Goal: Task Accomplishment & Management: Complete application form

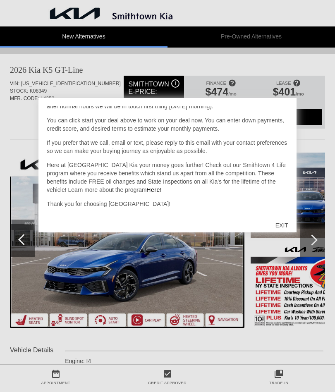
scroll to position [63, 0]
click at [280, 222] on div "EXIT" at bounding box center [281, 225] width 29 height 25
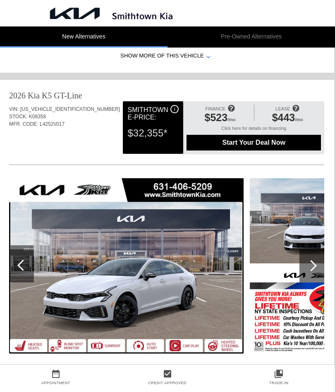
scroll to position [693, 1]
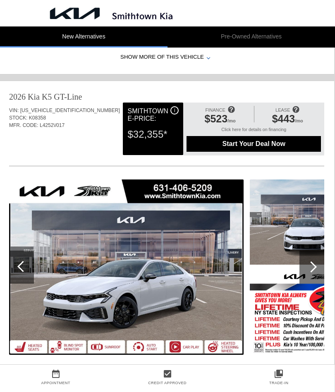
click at [173, 299] on img at bounding box center [126, 266] width 234 height 175
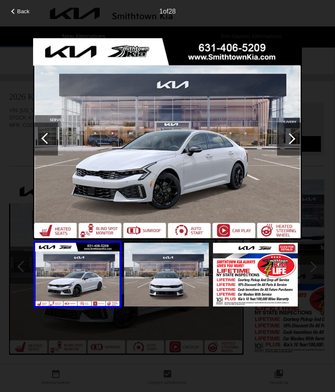
click at [297, 136] on div at bounding box center [289, 138] width 25 height 33
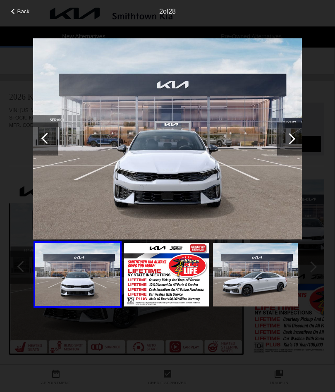
click at [293, 131] on div at bounding box center [289, 138] width 25 height 33
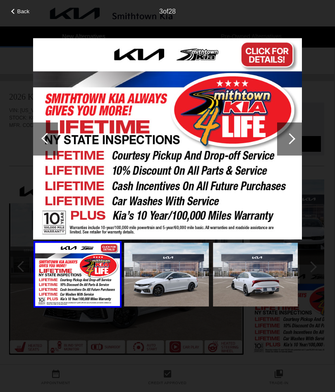
click at [291, 143] on div at bounding box center [289, 138] width 11 height 11
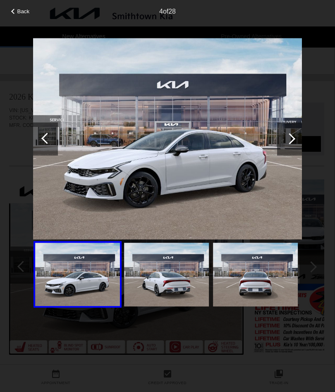
click at [291, 139] on div at bounding box center [289, 138] width 11 height 11
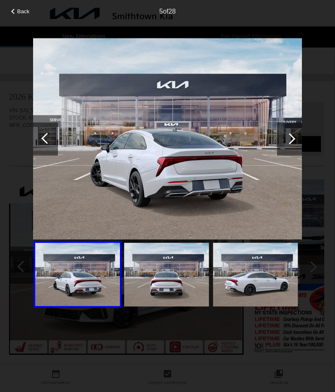
click at [290, 138] on div at bounding box center [289, 138] width 11 height 11
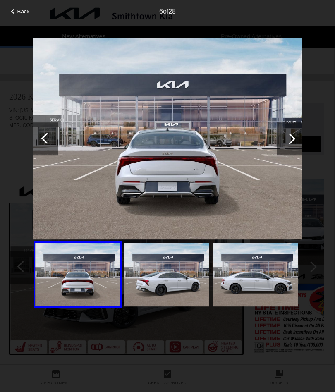
click at [289, 141] on div at bounding box center [289, 138] width 11 height 11
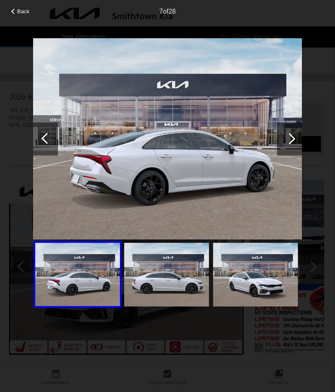
click at [289, 140] on div at bounding box center [289, 138] width 11 height 11
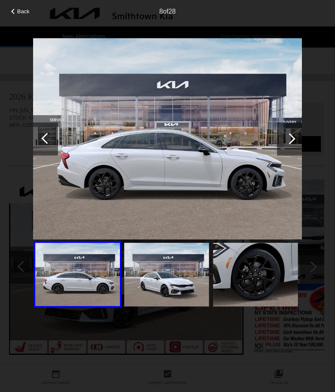
click at [289, 135] on div at bounding box center [289, 138] width 11 height 11
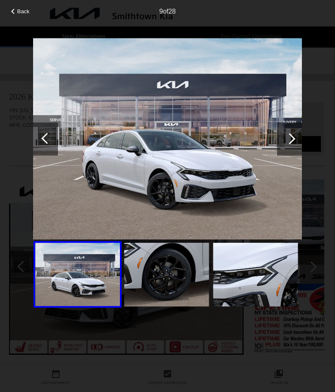
click at [292, 134] on div at bounding box center [289, 138] width 25 height 33
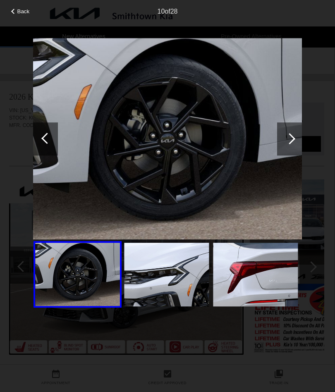
click at [289, 136] on div at bounding box center [289, 138] width 11 height 11
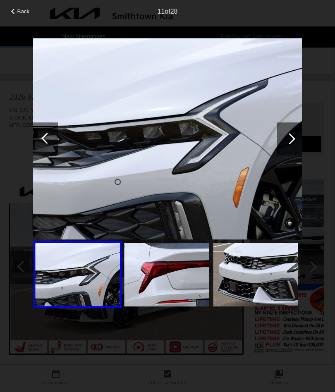
click at [286, 136] on div at bounding box center [289, 138] width 11 height 11
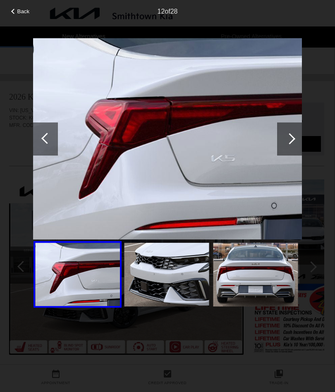
click at [289, 140] on div at bounding box center [289, 138] width 11 height 11
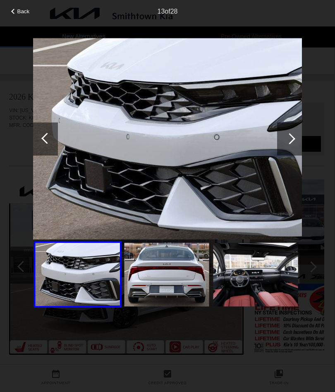
click at [291, 137] on div at bounding box center [289, 138] width 11 height 11
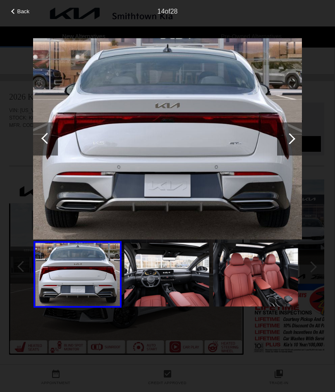
click at [287, 138] on div at bounding box center [289, 138] width 11 height 11
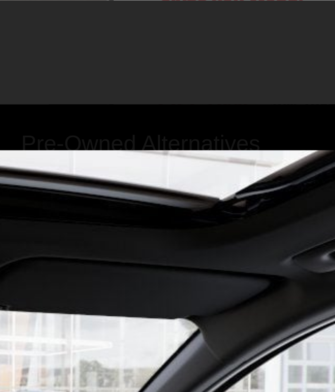
scroll to position [635, 1]
